Goal: Find specific page/section: Find specific page/section

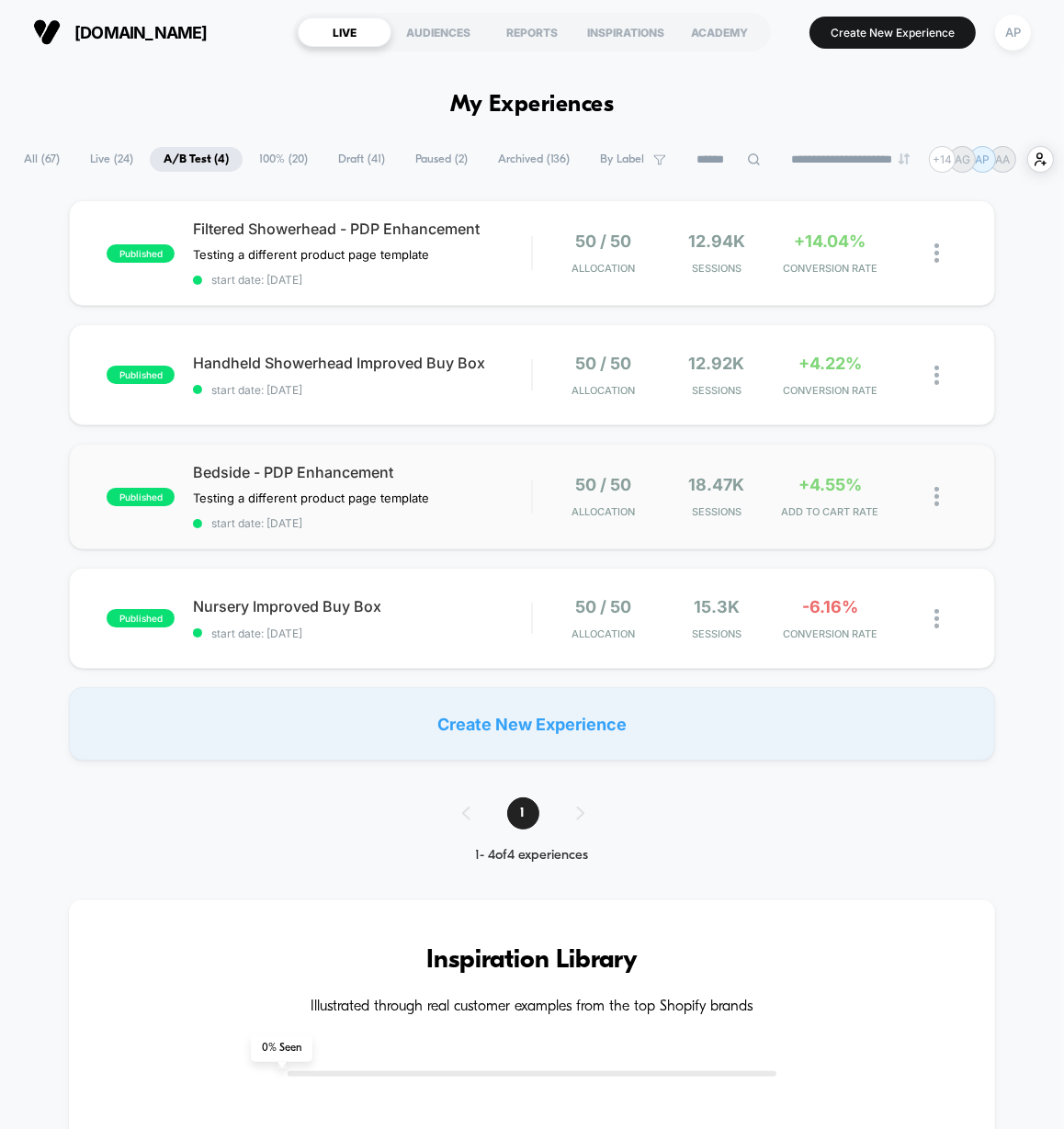
click at [566, 533] on div "published Bedside - PDP Enhancement Testing a different product page template C…" at bounding box center [532, 497] width 925 height 106
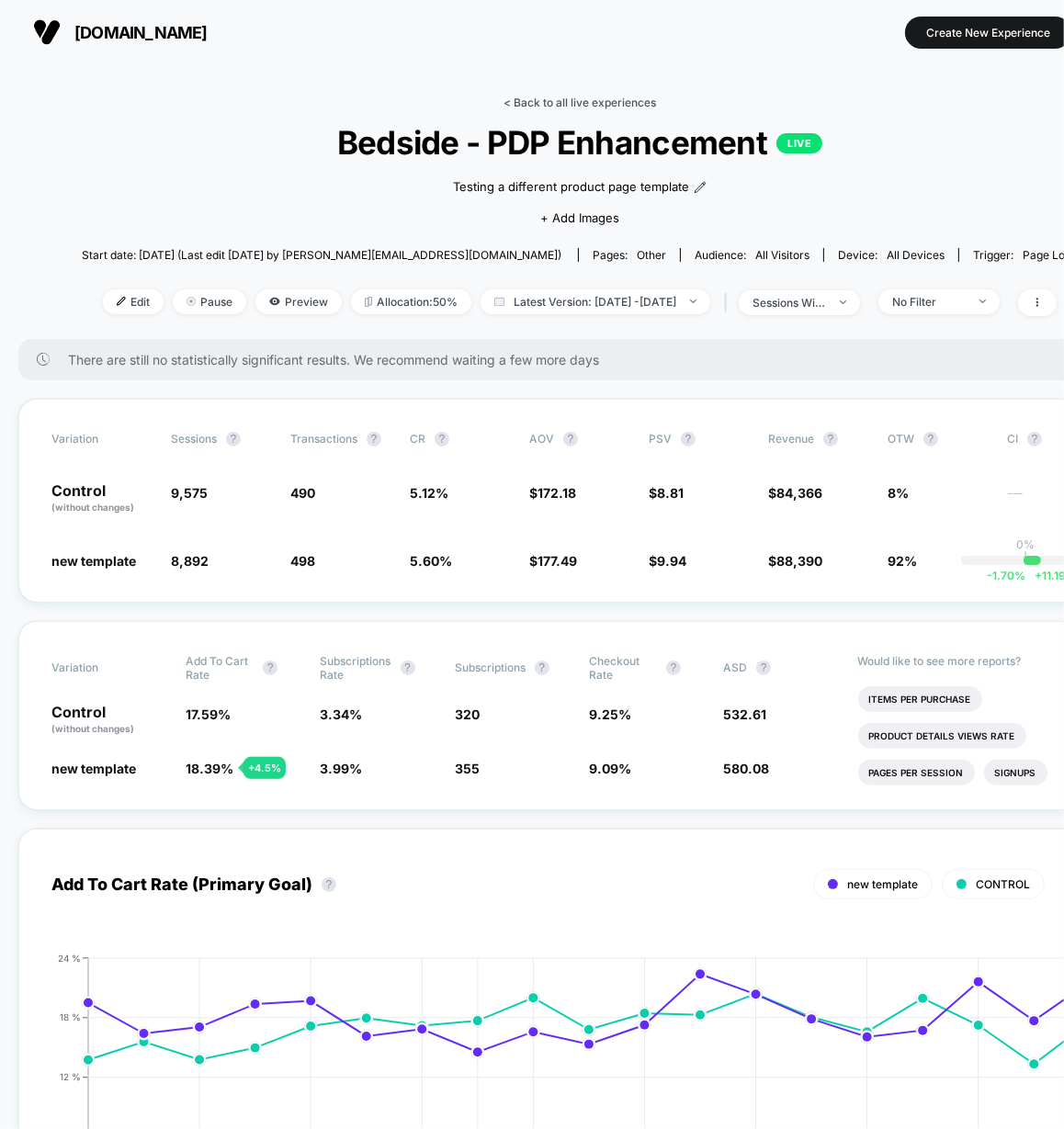
click at [628, 98] on link "< Back to all live experiences" at bounding box center [579, 102] width 153 height 14
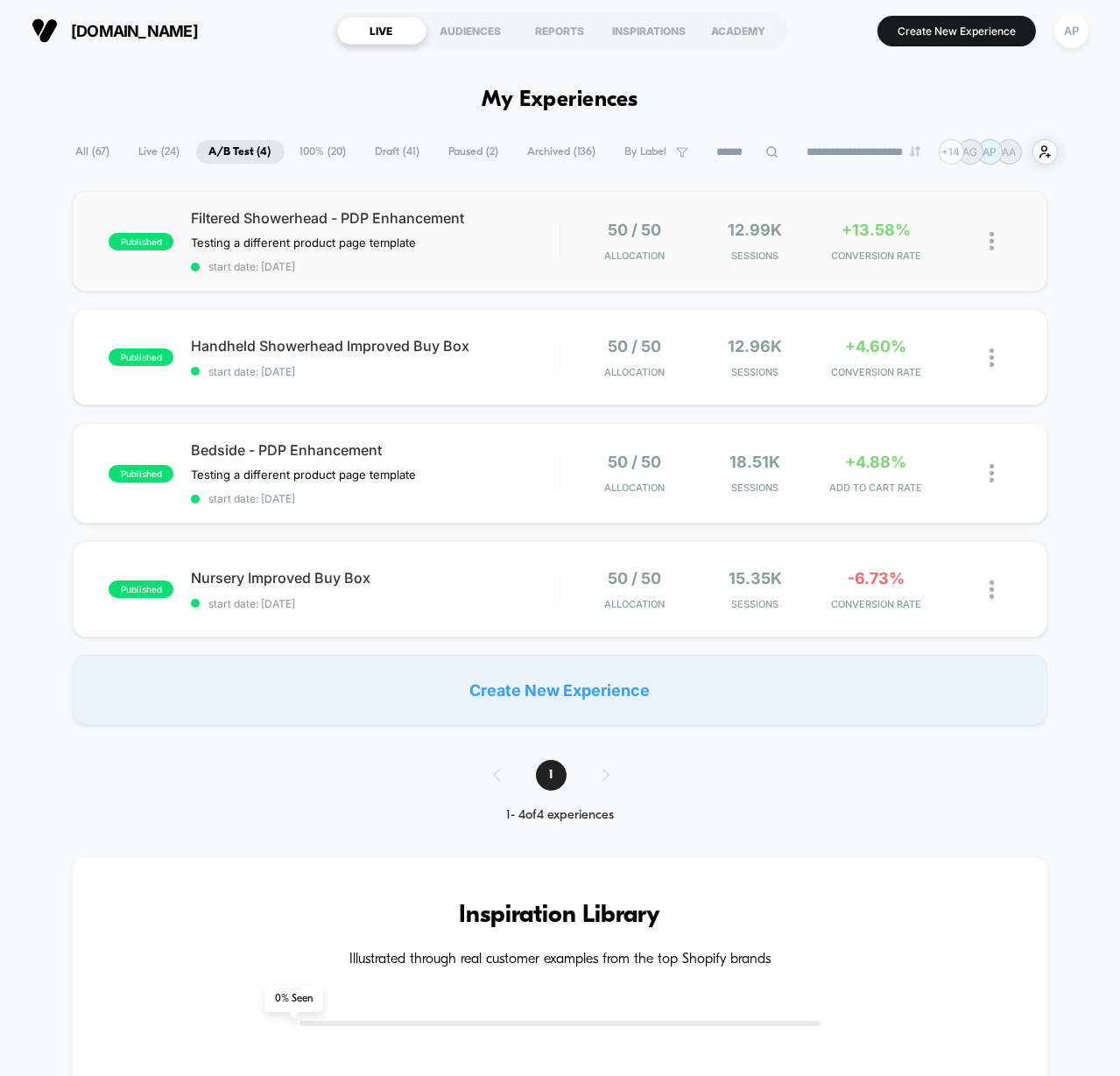
click at [530, 271] on div "published Filtered Showerhead - PDP Enhancement Testing a different product pag…" at bounding box center [560, 241] width 975 height 101
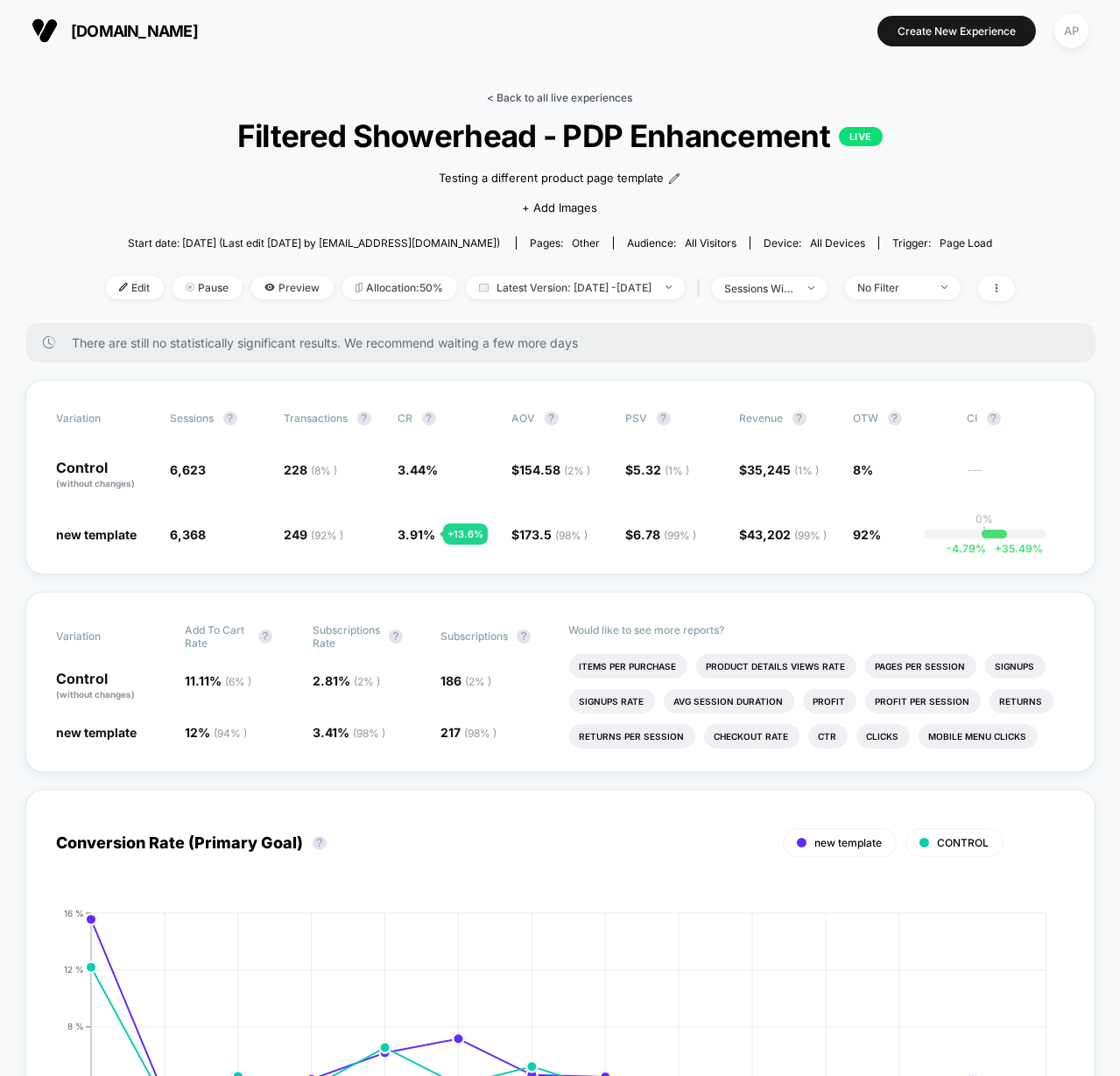
click at [596, 103] on link "< Back to all live experiences" at bounding box center [560, 97] width 146 height 13
